Goal: Navigation & Orientation: Find specific page/section

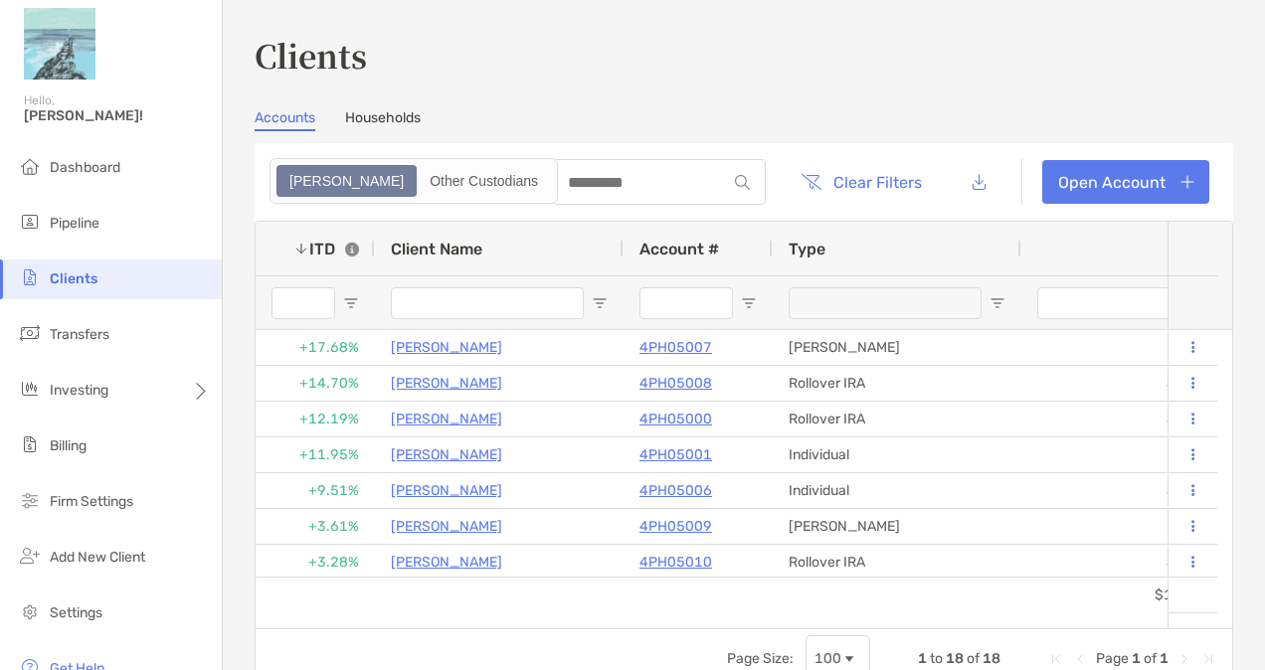
click at [1011, 31] on div "Clients Accounts Households Zoe Other Custodians Clear Filters Open Account 1 t…" at bounding box center [744, 335] width 1042 height 670
drag, startPoint x: 1144, startPoint y: 300, endPoint x: 749, endPoint y: 46, distance: 469.9
click at [749, 46] on h3 "Clients" at bounding box center [744, 55] width 979 height 46
click at [1172, 99] on div "Clients Accounts Households Zoe Other Custodians Clear Filters Open Account 1 t…" at bounding box center [744, 360] width 979 height 657
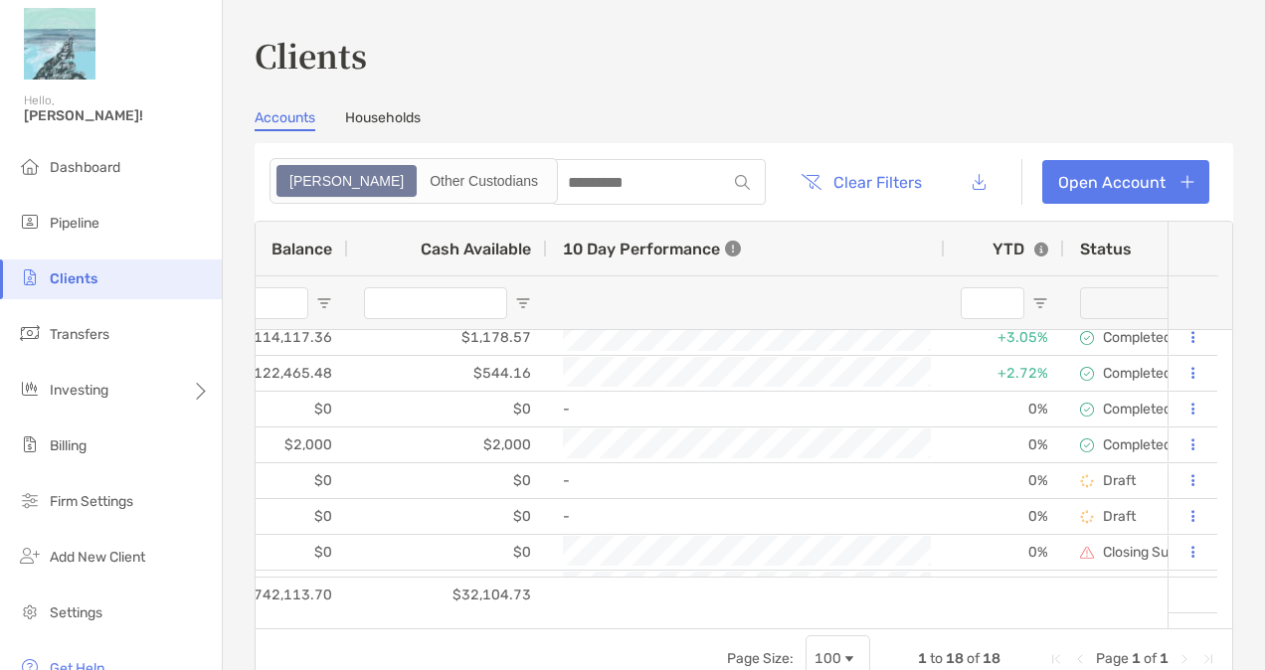
scroll to position [0, 889]
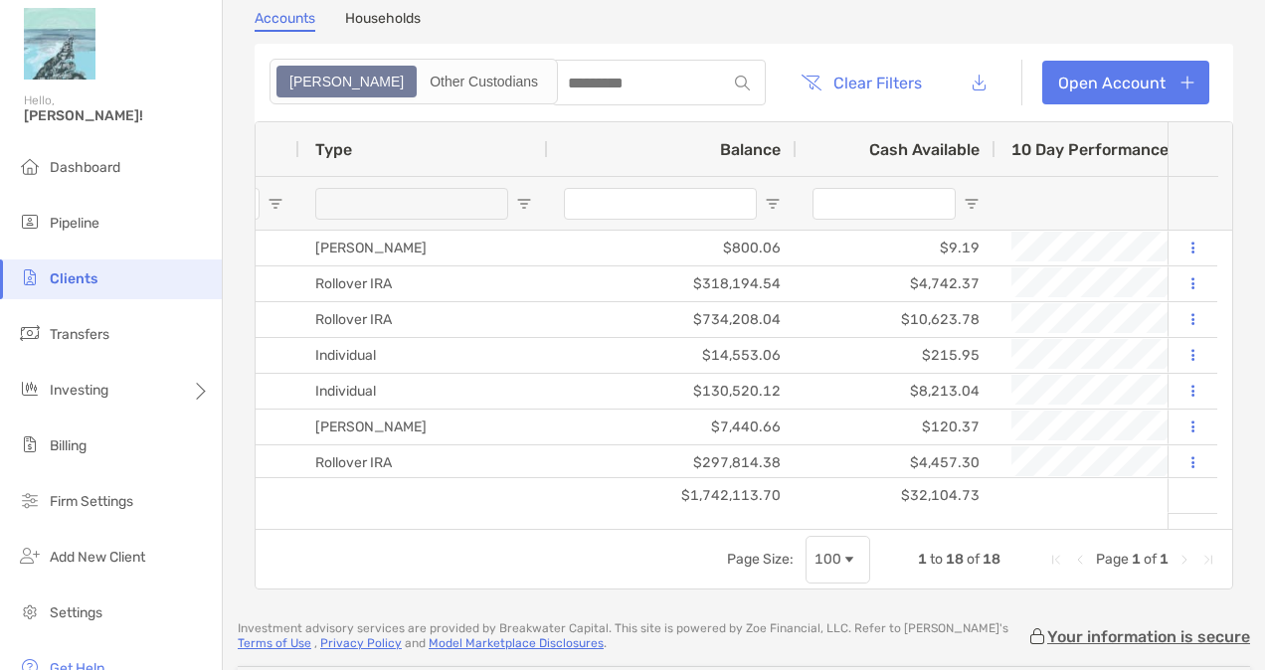
drag, startPoint x: 403, startPoint y: 28, endPoint x: 430, endPoint y: 38, distance: 28.6
click at [403, 28] on link "Households" at bounding box center [383, 21] width 76 height 22
